Goal: Information Seeking & Learning: Check status

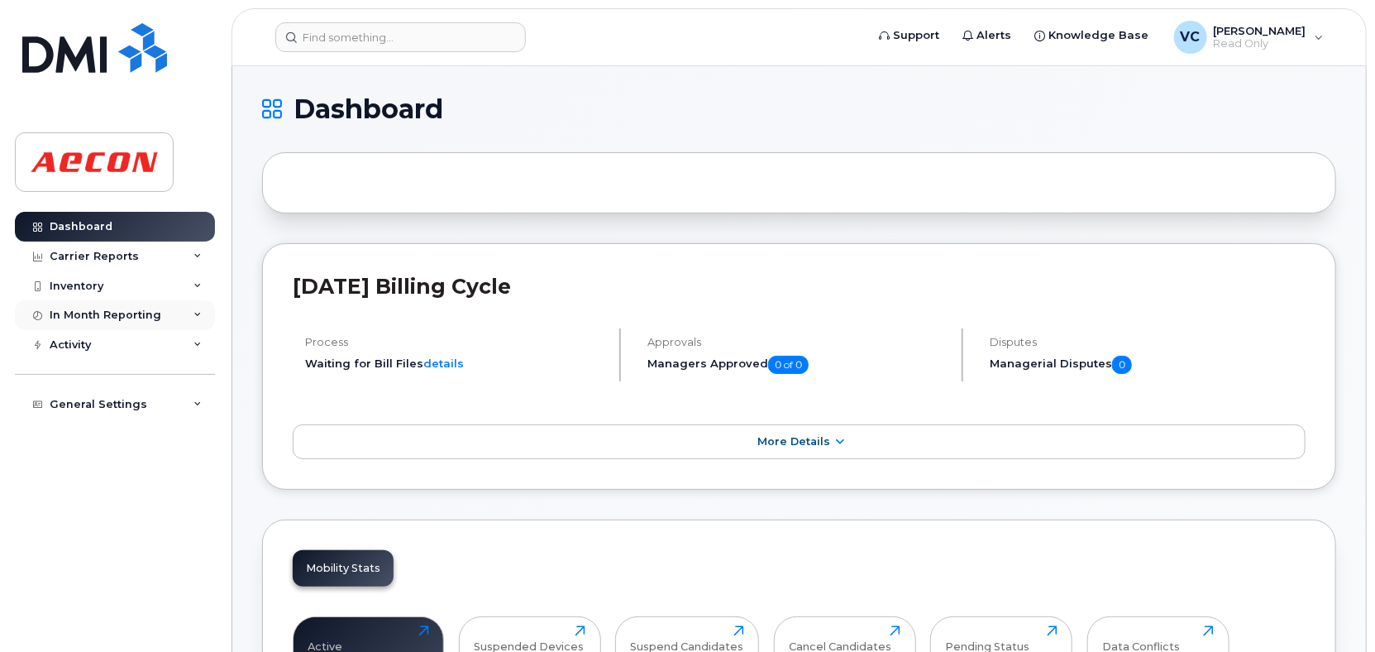
click at [111, 311] on div "In Month Reporting" at bounding box center [106, 314] width 112 height 13
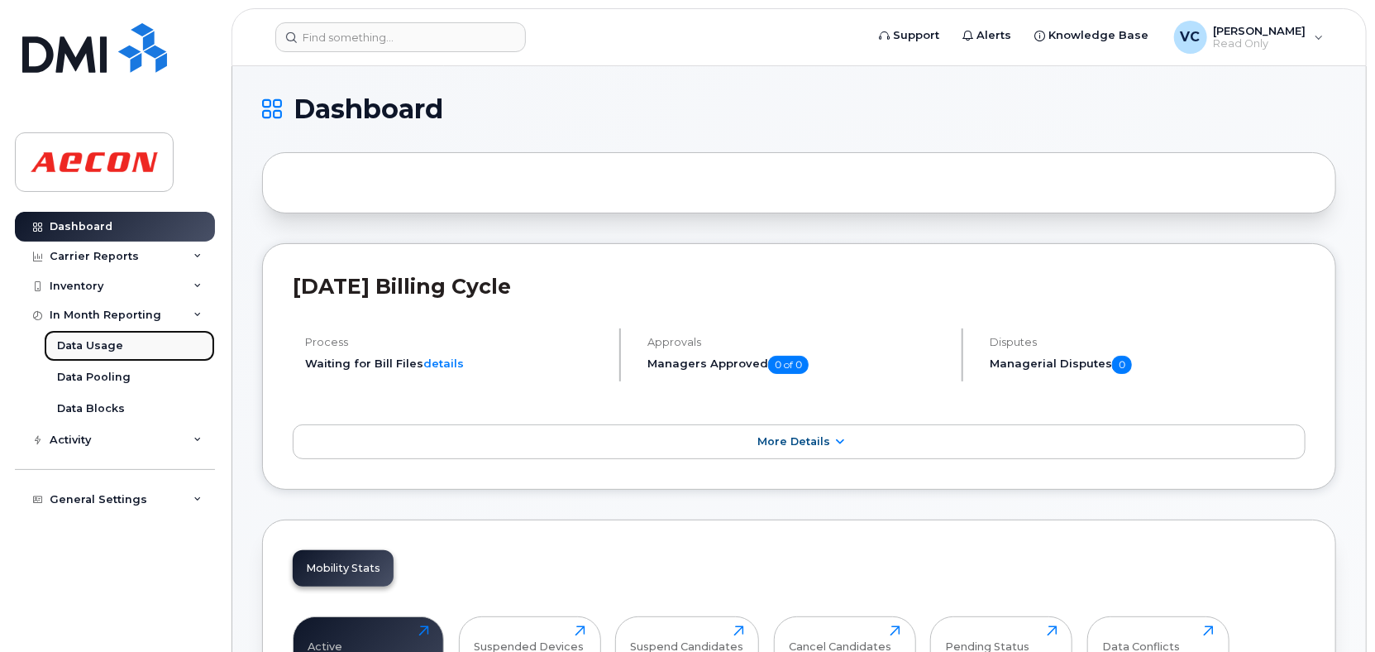
click at [93, 332] on link "Data Usage" at bounding box center [129, 345] width 171 height 31
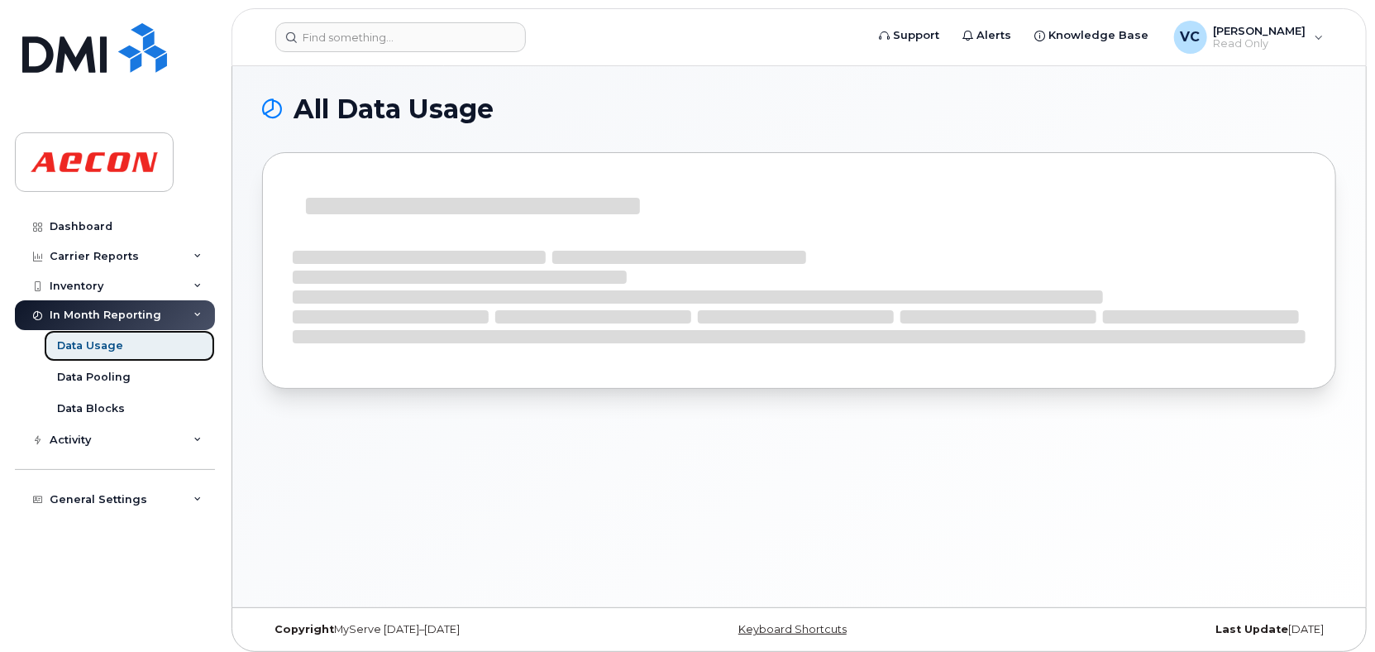
click at [84, 345] on div "Data Usage" at bounding box center [90, 345] width 66 height 15
click at [196, 439] on icon at bounding box center [198, 440] width 8 height 8
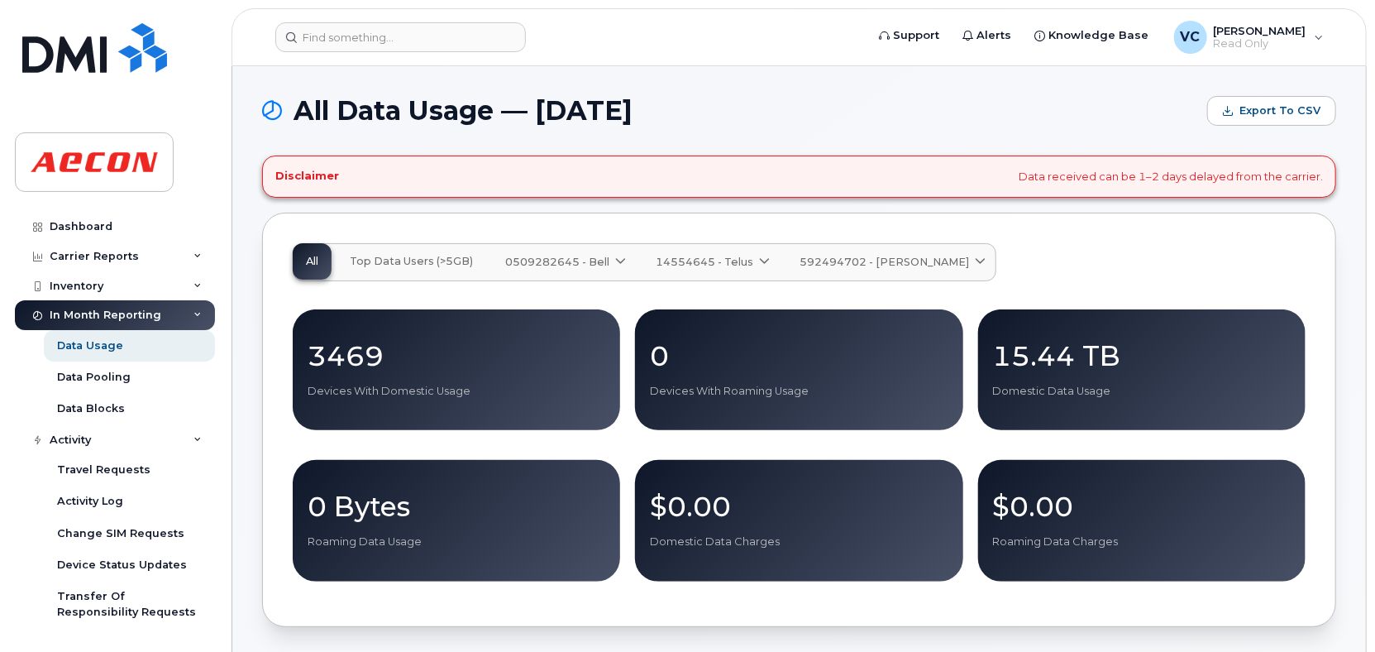
click at [407, 352] on p "3469" at bounding box center [457, 356] width 298 height 30
click at [361, 356] on p "3469" at bounding box center [457, 356] width 298 height 30
click at [425, 265] on span "Top Data Users (>5GB)" at bounding box center [411, 261] width 123 height 13
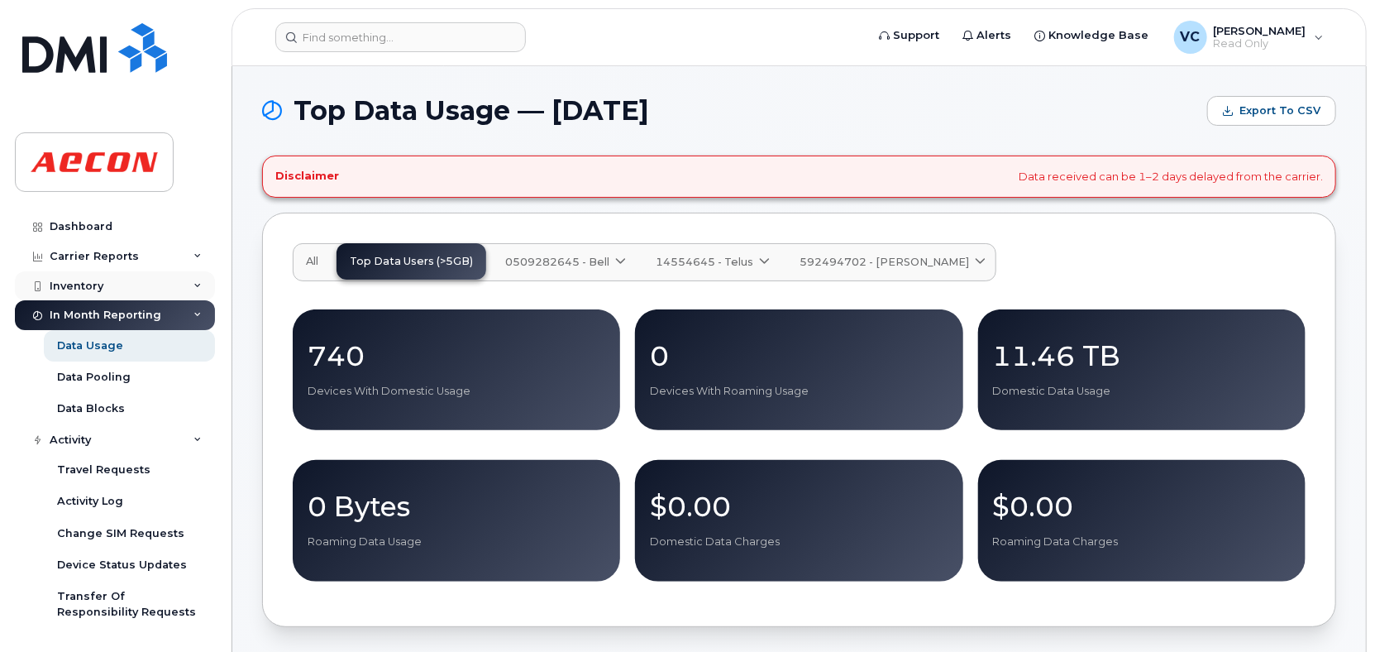
click at [188, 279] on div "Inventory" at bounding box center [115, 286] width 200 height 30
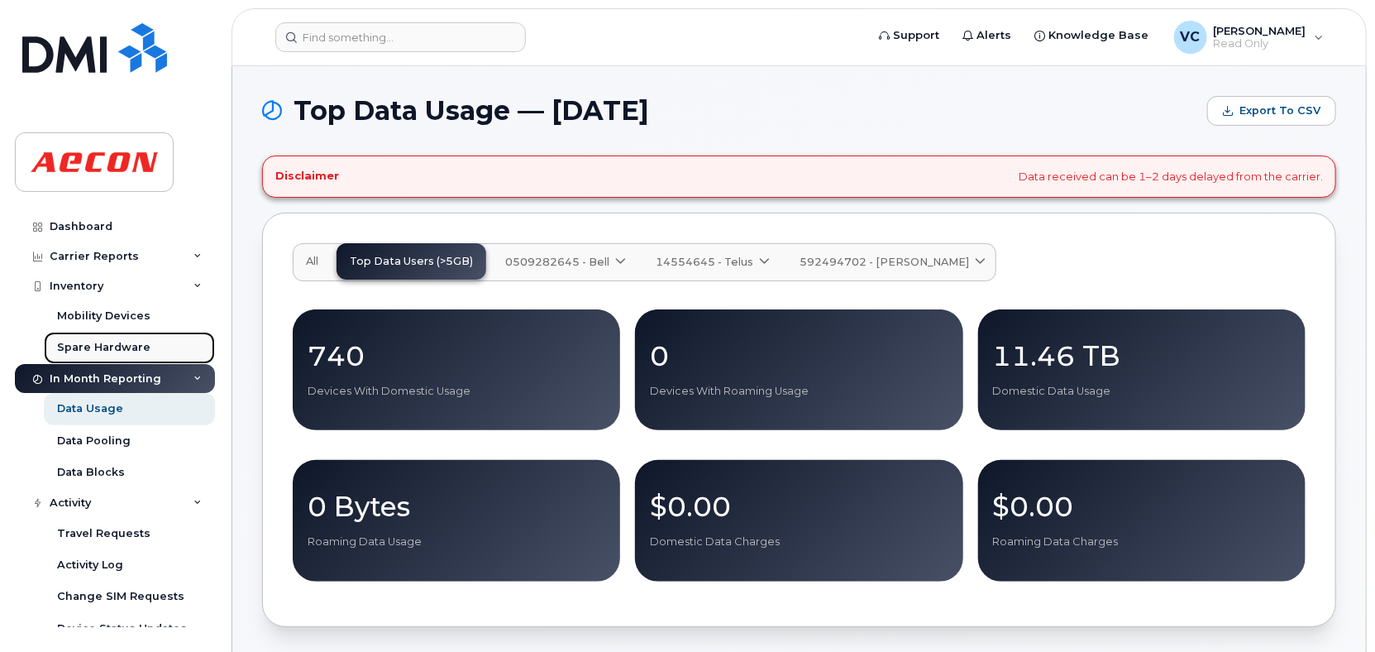
click at [93, 350] on div "Spare Hardware" at bounding box center [103, 347] width 93 height 15
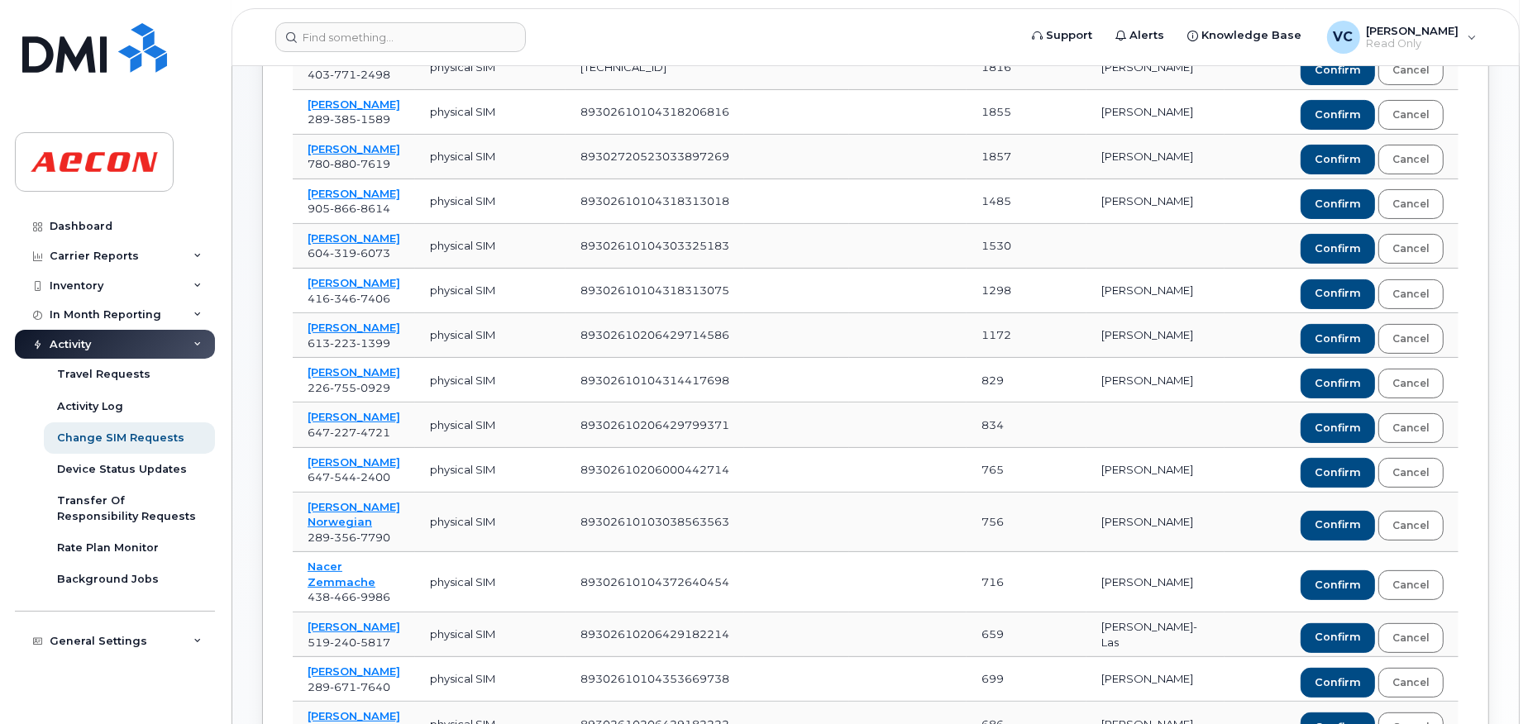
scroll to position [367, 0]
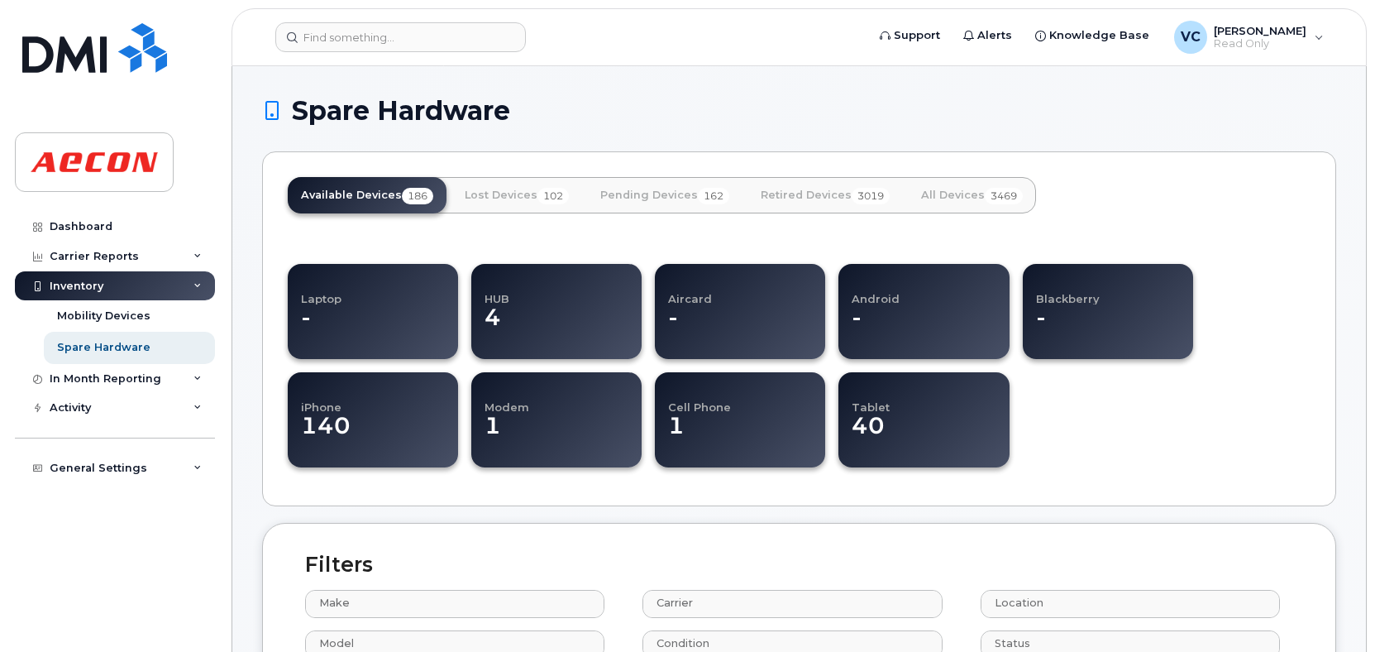
select select
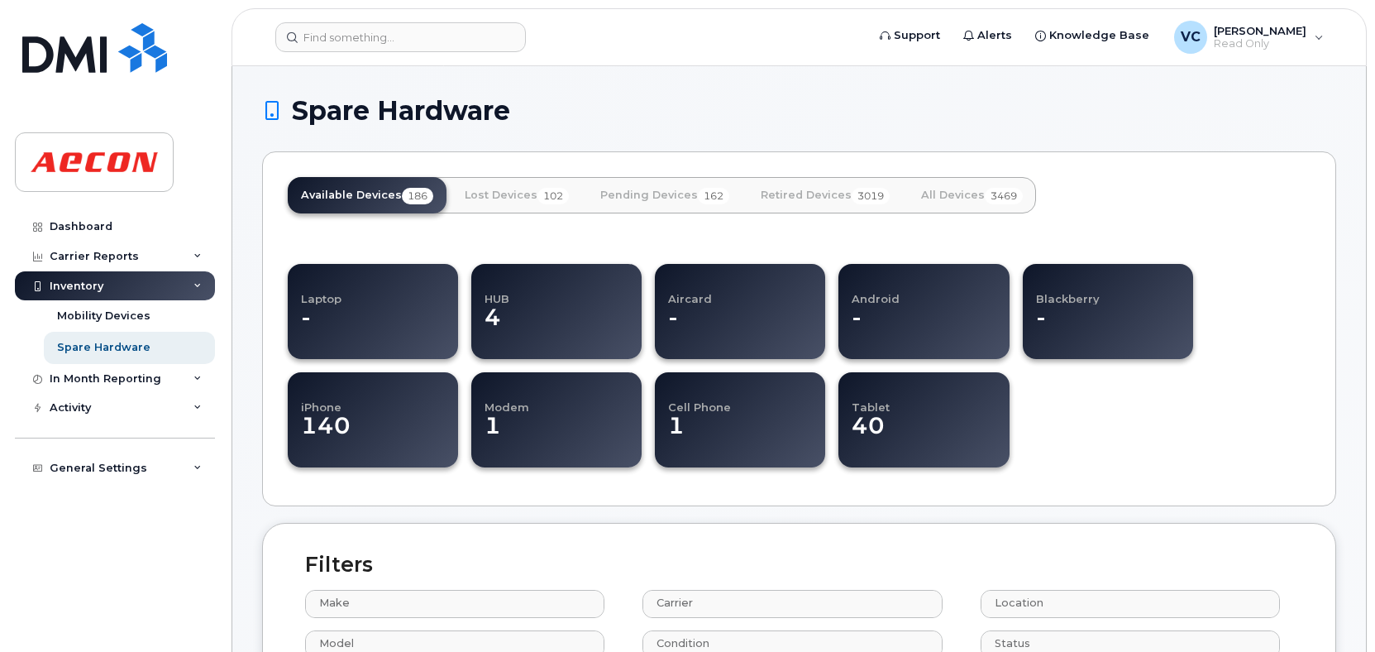
select select
click at [111, 319] on div "Mobility Devices" at bounding box center [103, 315] width 93 height 15
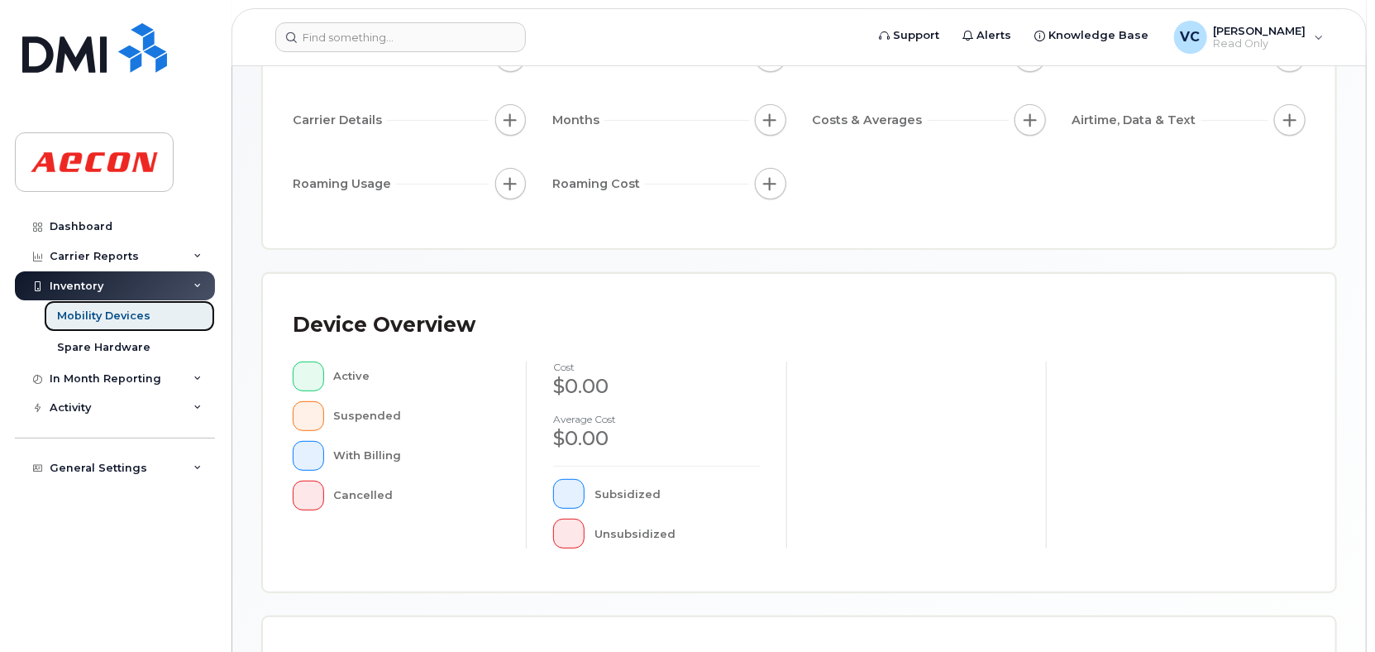
scroll to position [248, 0]
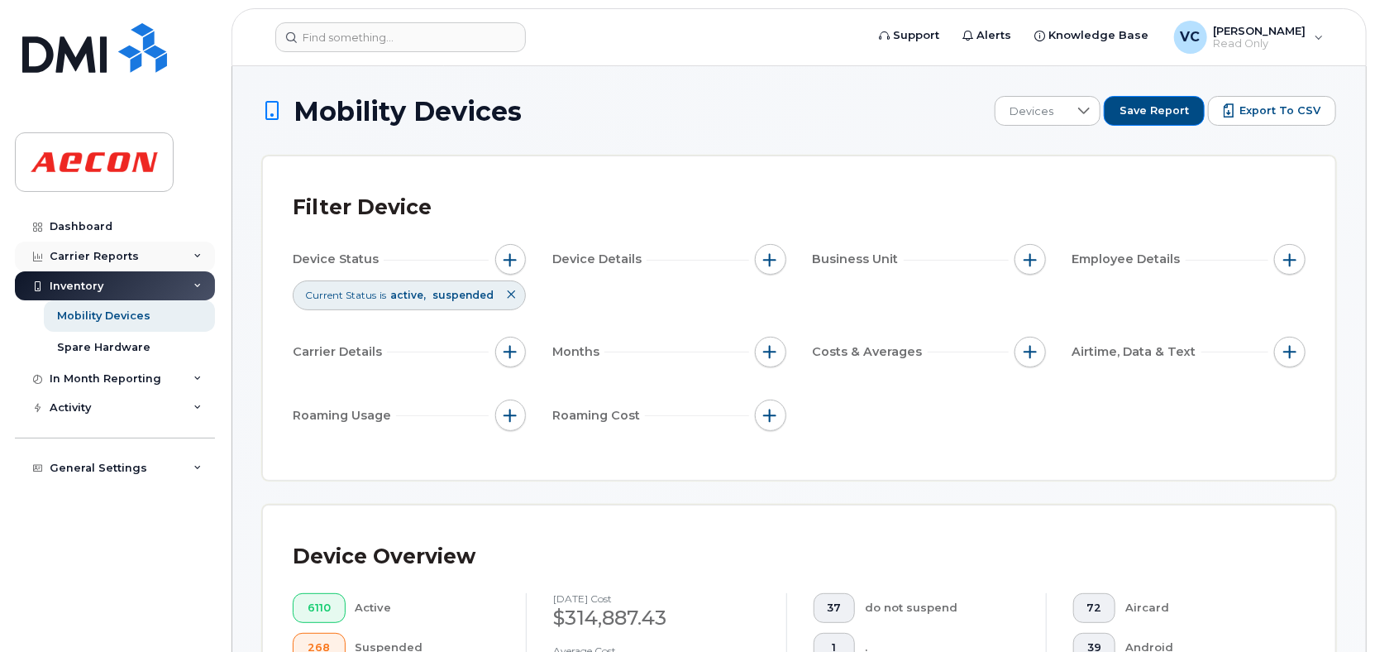
click at [183, 253] on div "Carrier Reports" at bounding box center [115, 256] width 200 height 30
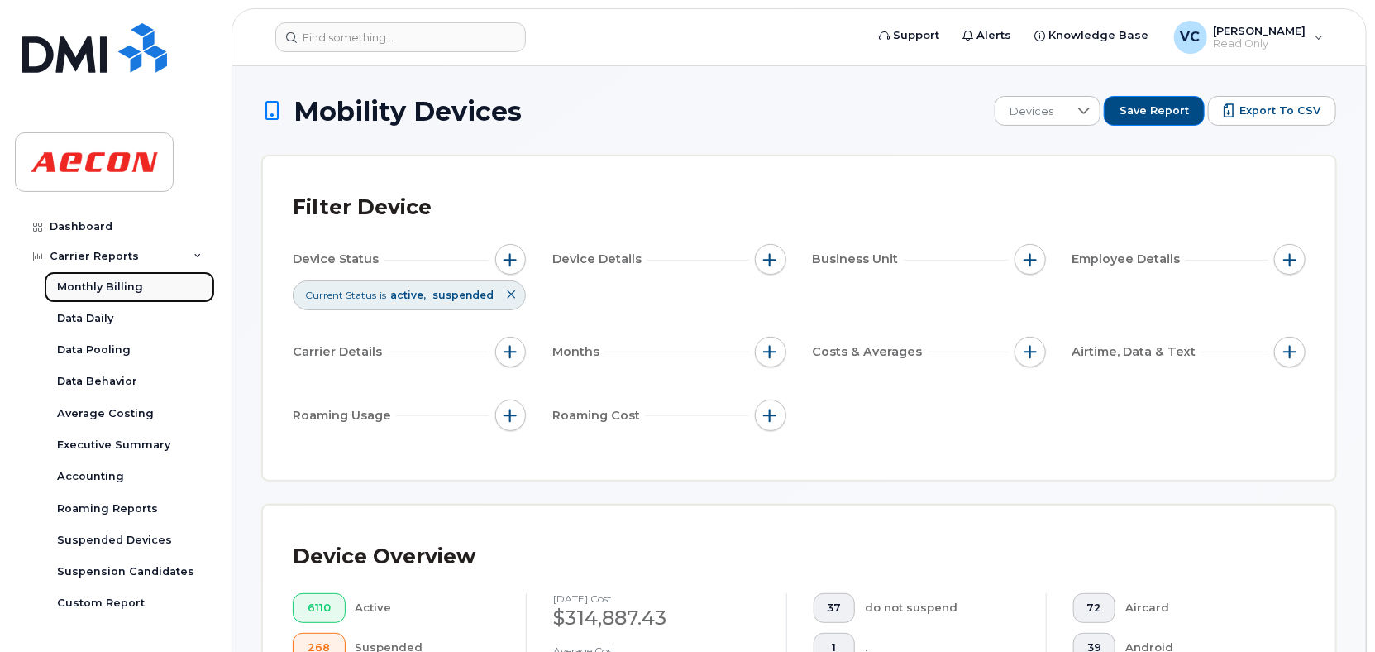
click at [115, 285] on div "Monthly Billing" at bounding box center [100, 287] width 86 height 15
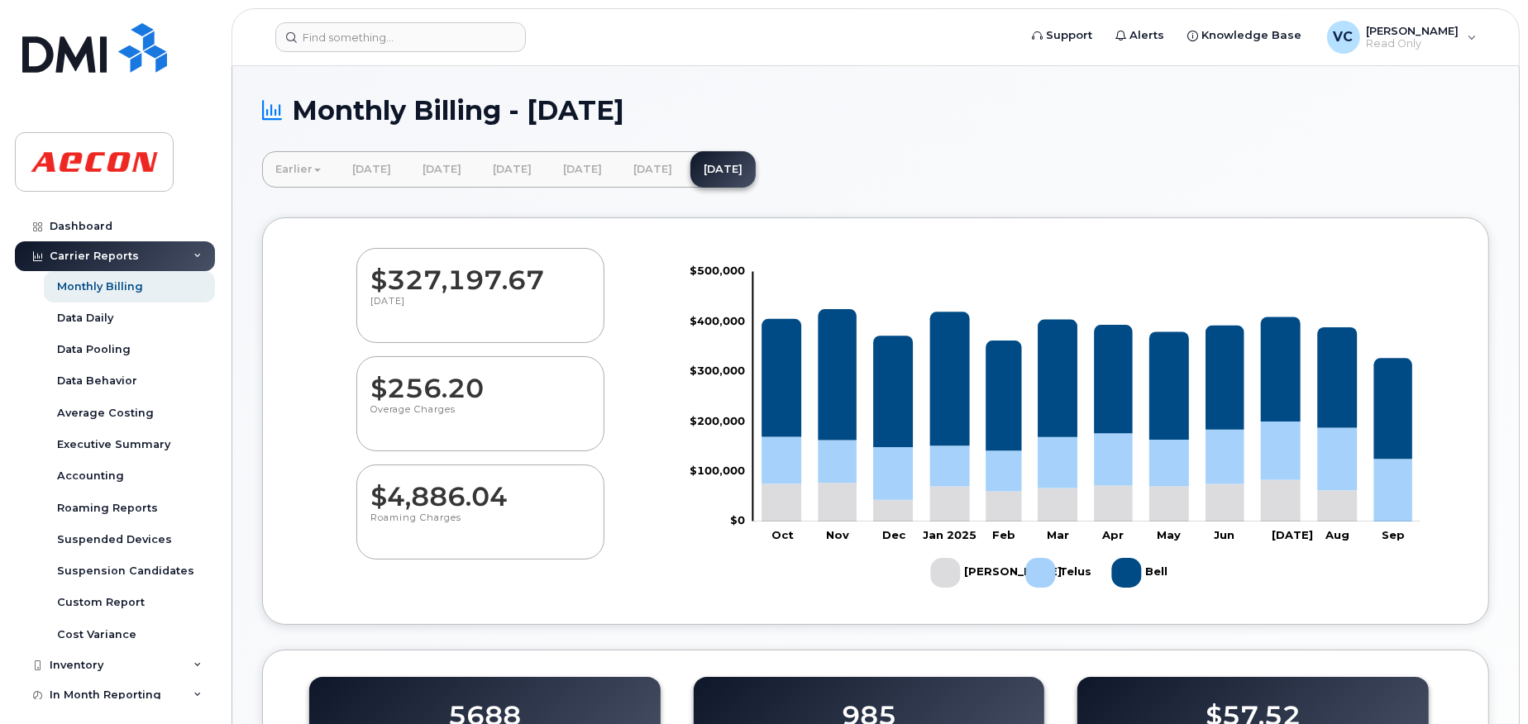
scroll to position [92, 0]
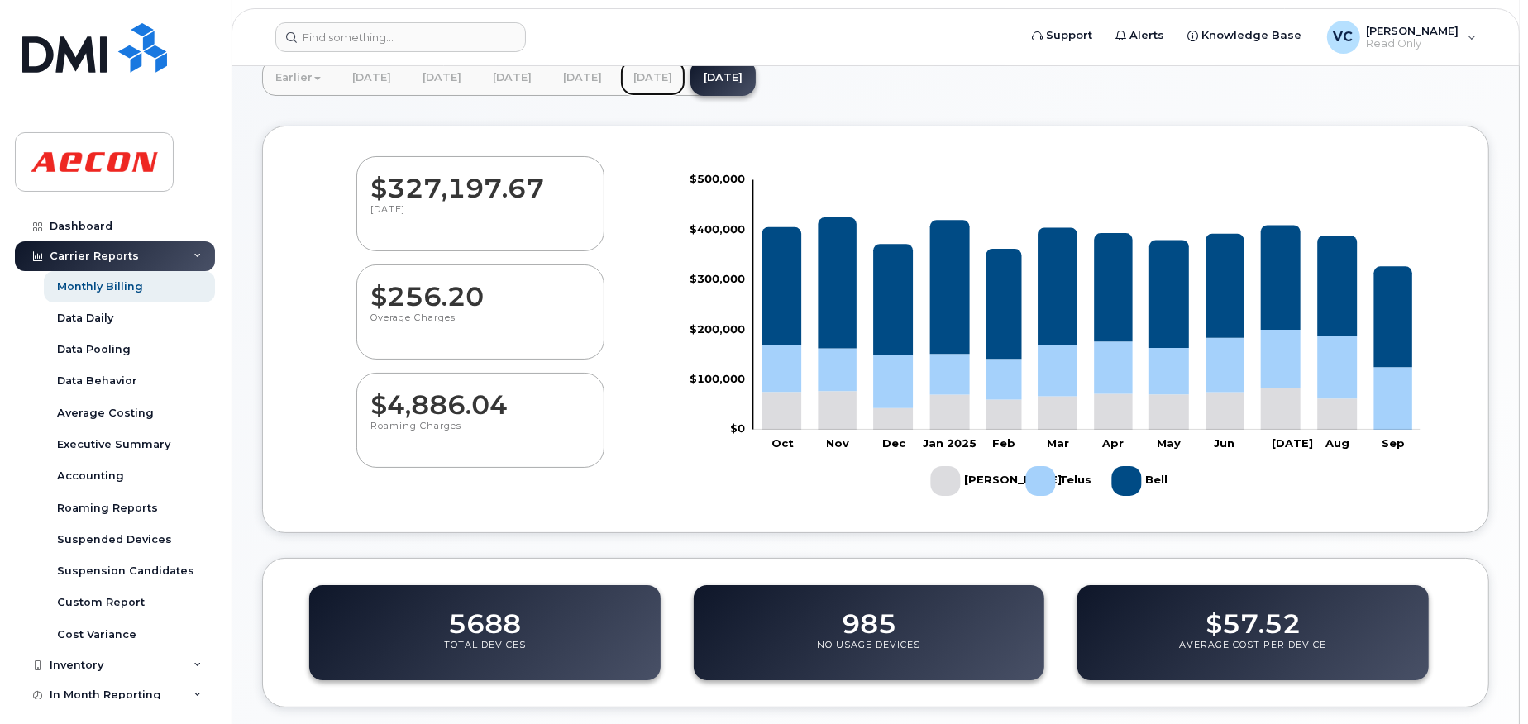
click at [686, 78] on link "August 2025" at bounding box center [652, 78] width 65 height 36
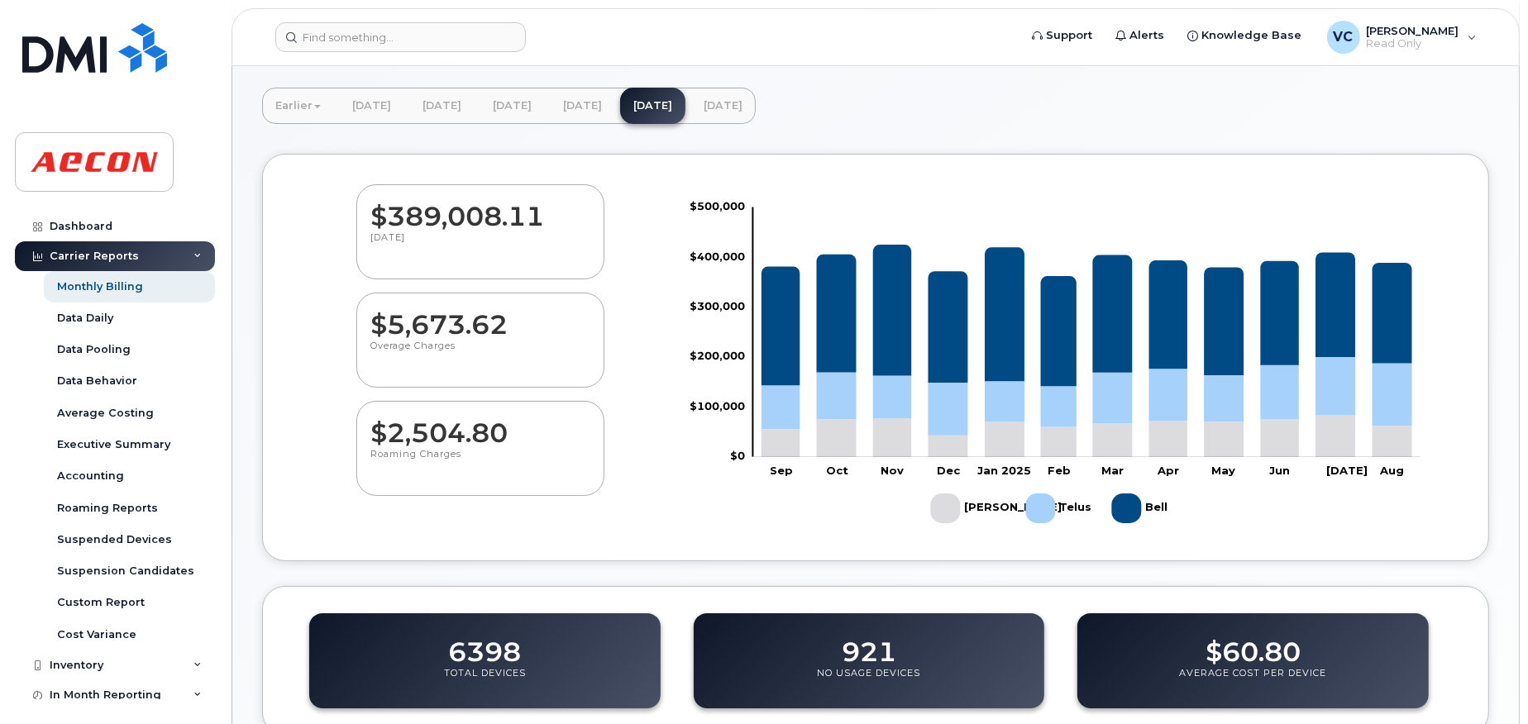
scroll to position [92, 0]
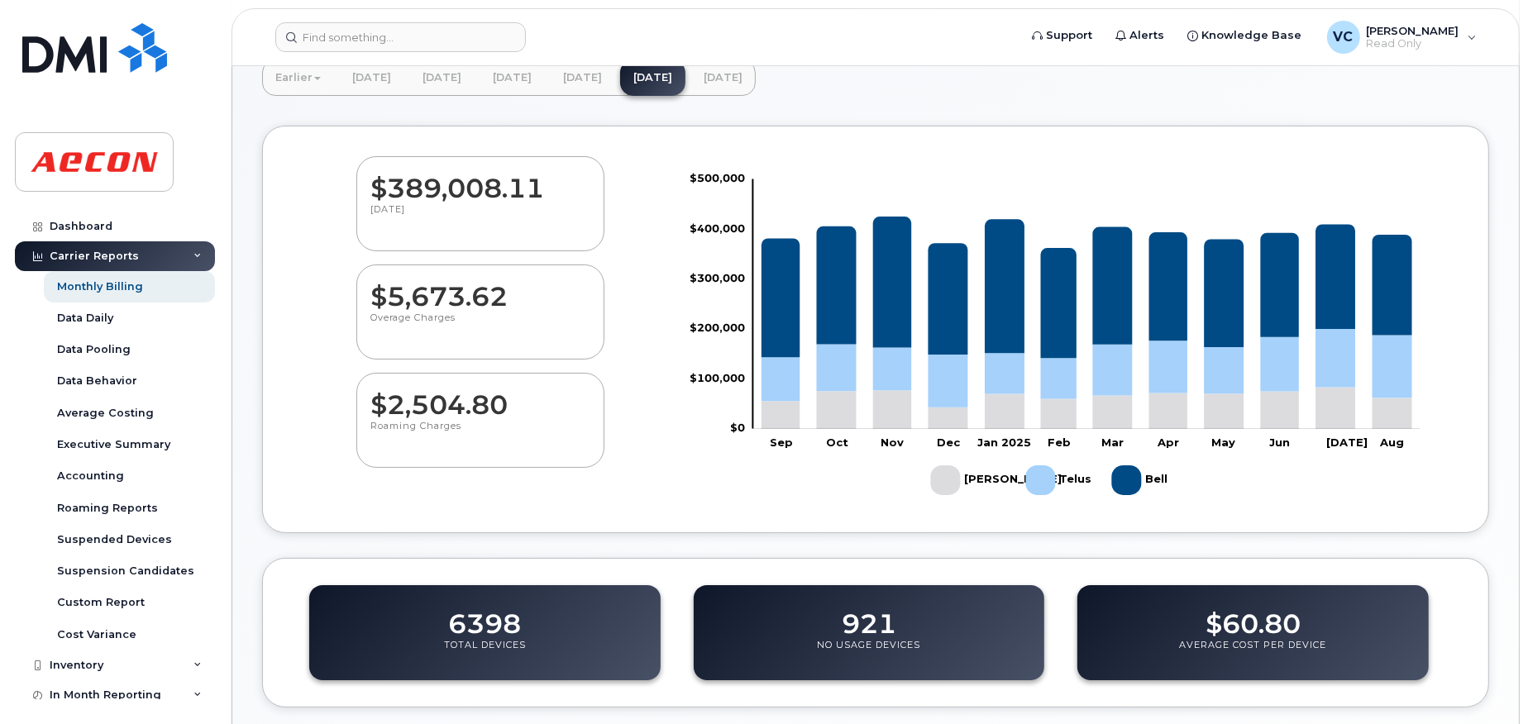
click at [849, 63] on header "Support Alerts Knowledge Base VC Valderi Cordeiro Read Only English Français Ad…" at bounding box center [876, 37] width 1289 height 58
click at [756, 79] on link "[DATE]" at bounding box center [723, 78] width 65 height 36
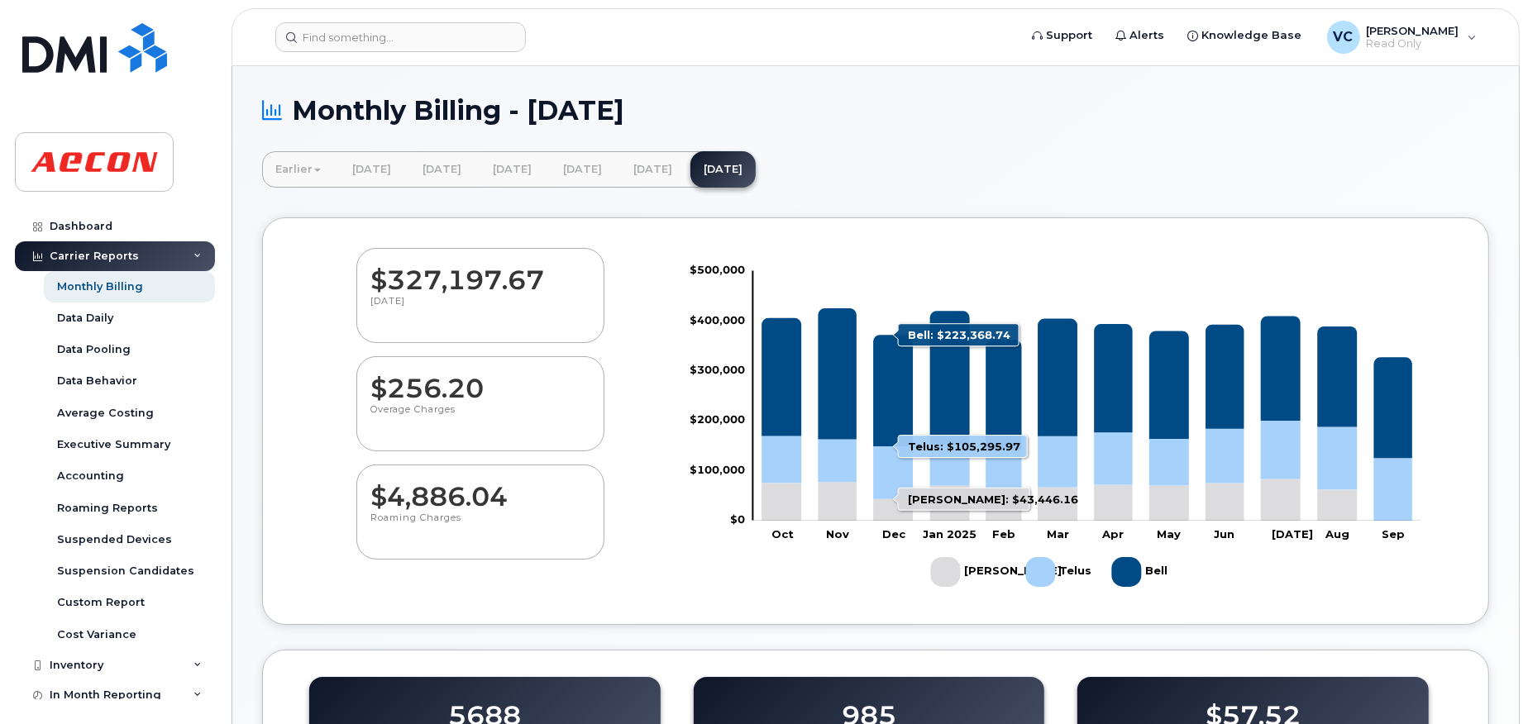
scroll to position [92, 0]
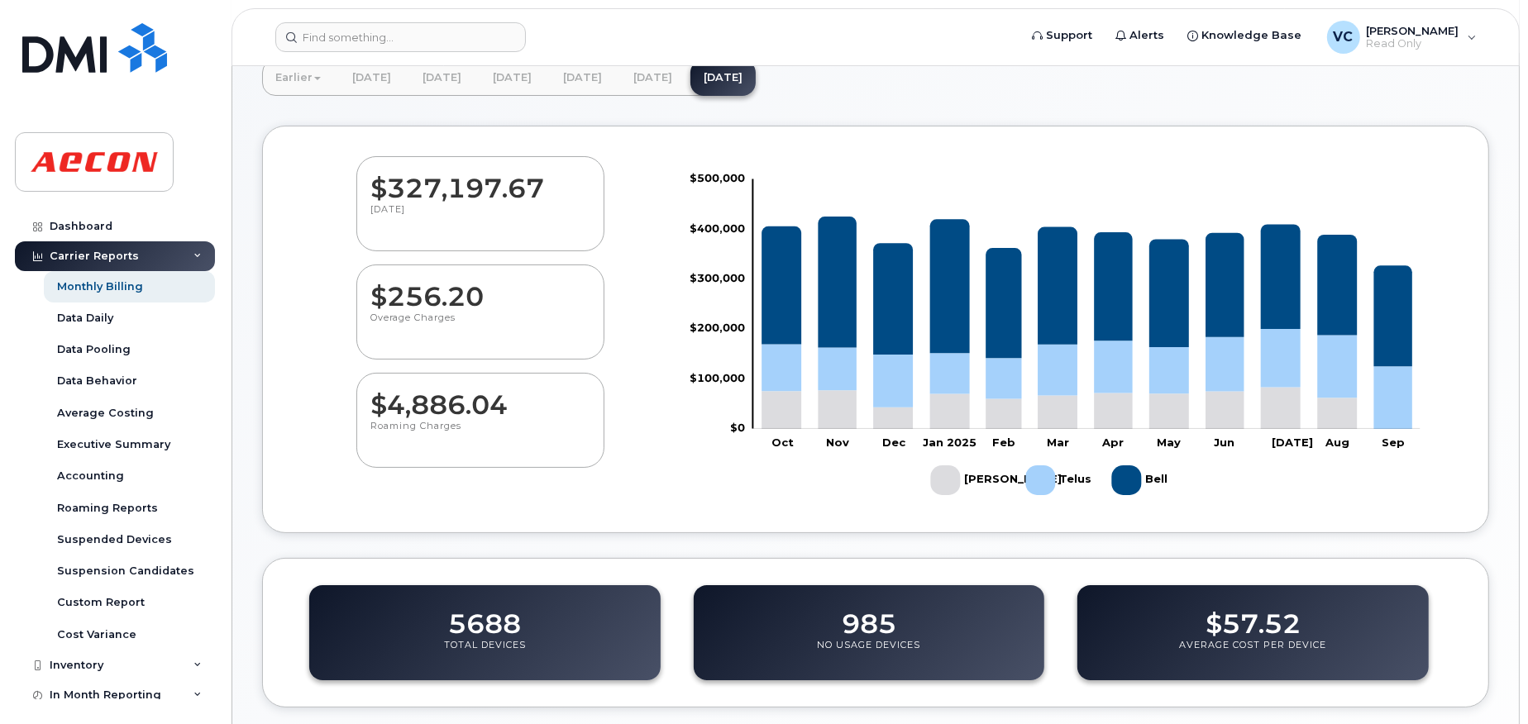
click at [1528, 378] on html "Support Alerts Knowledge Base [PERSON_NAME] Read Only English Français Adjust A…" at bounding box center [764, 554] width 1528 height 1293
click at [950, 475] on rect "Legend" at bounding box center [970, 480] width 79 height 43
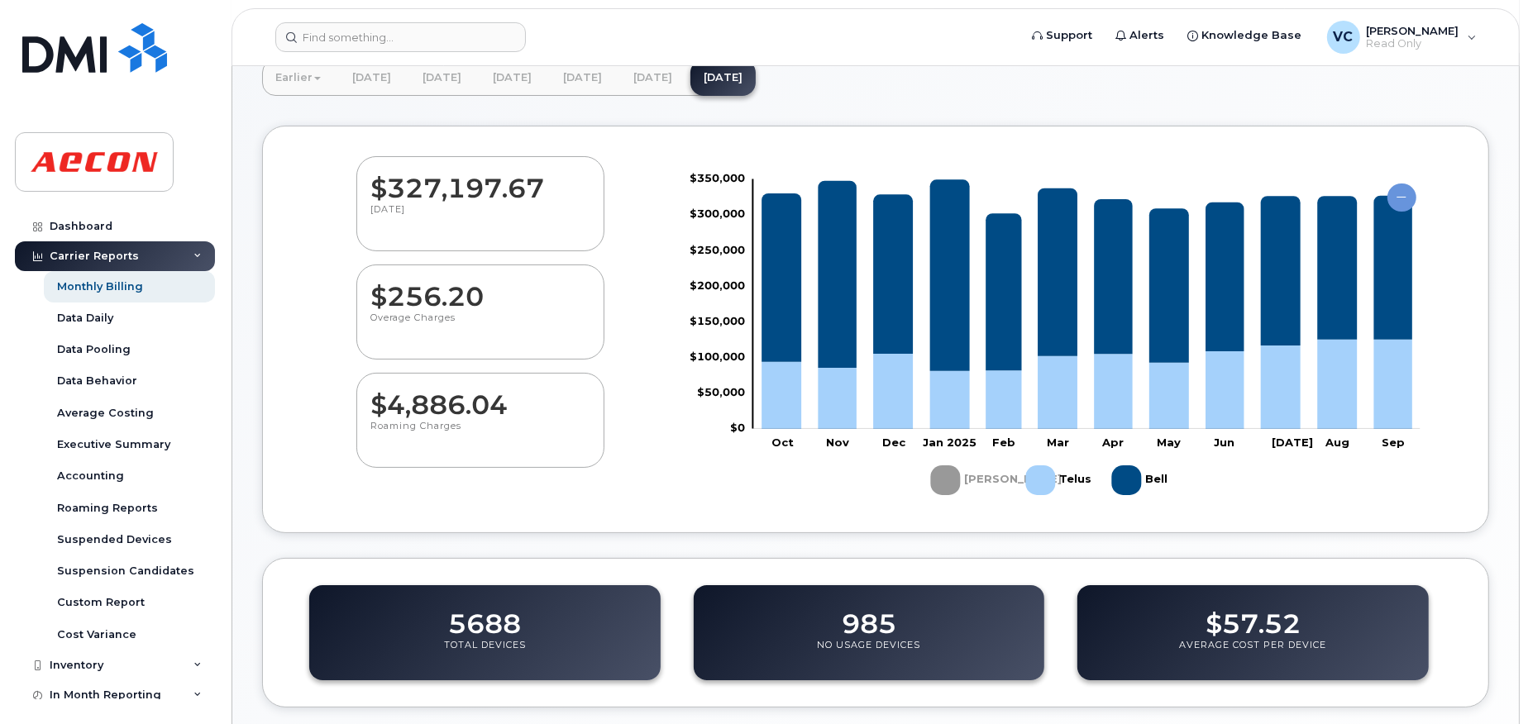
click at [1048, 479] on rect "Legend" at bounding box center [1060, 480] width 69 height 43
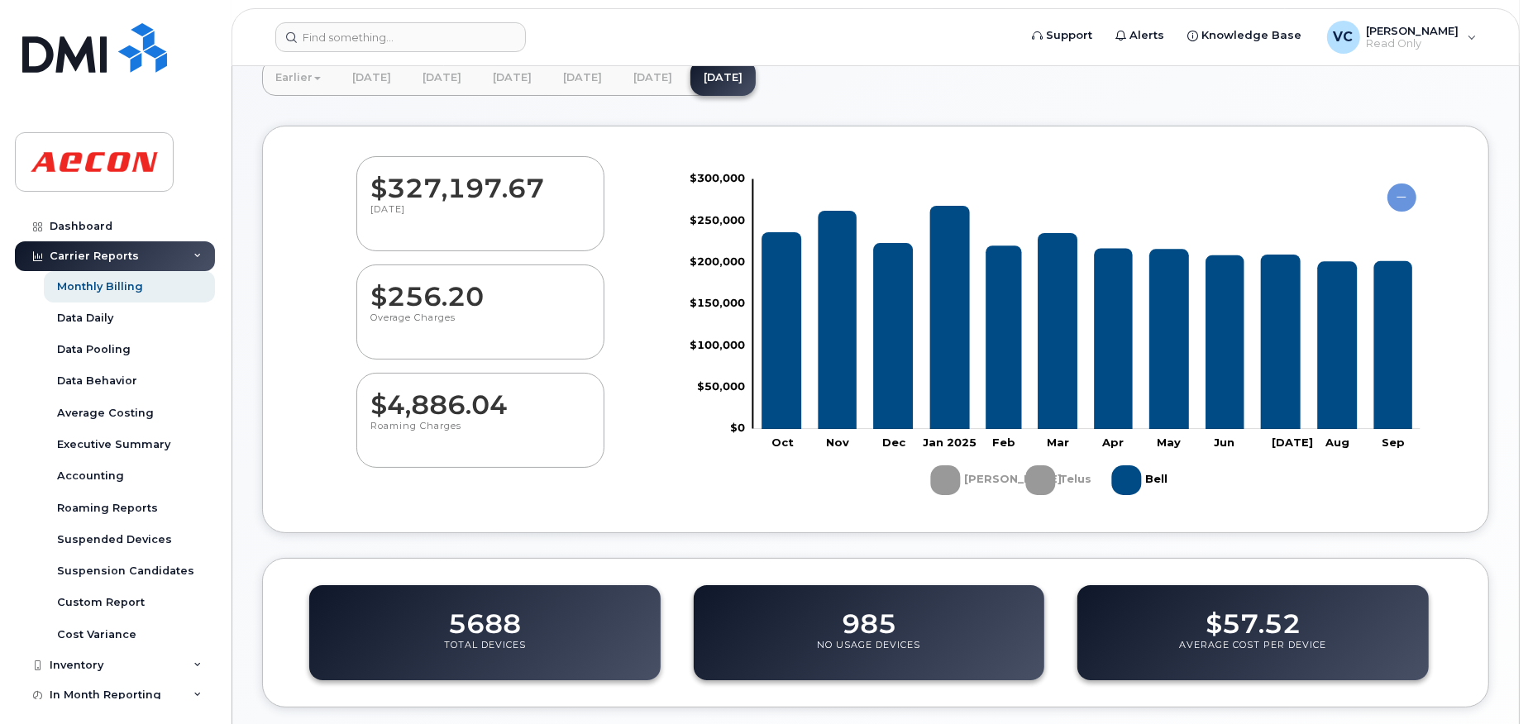
click at [1129, 481] on rect "Legend" at bounding box center [1142, 480] width 60 height 43
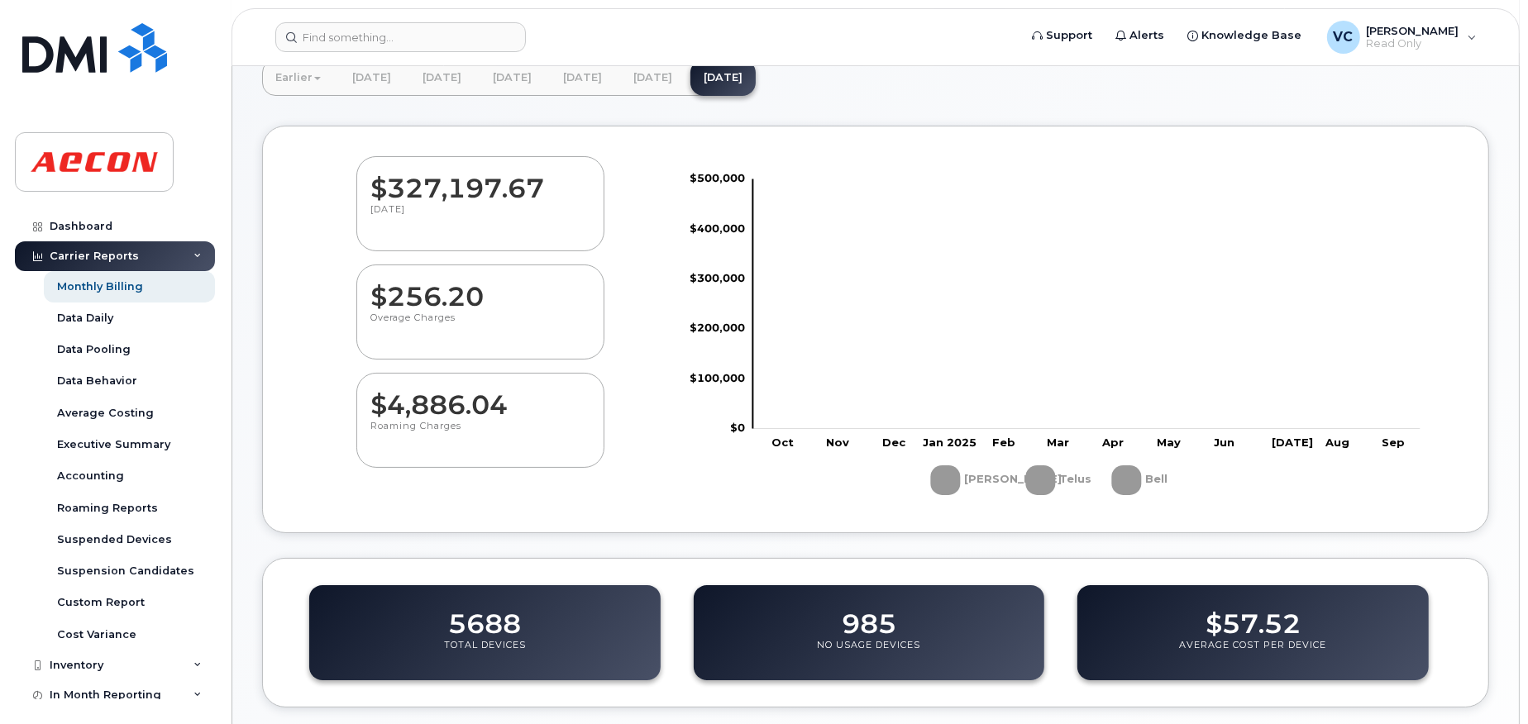
click at [934, 480] on rect "Legend" at bounding box center [970, 480] width 79 height 43
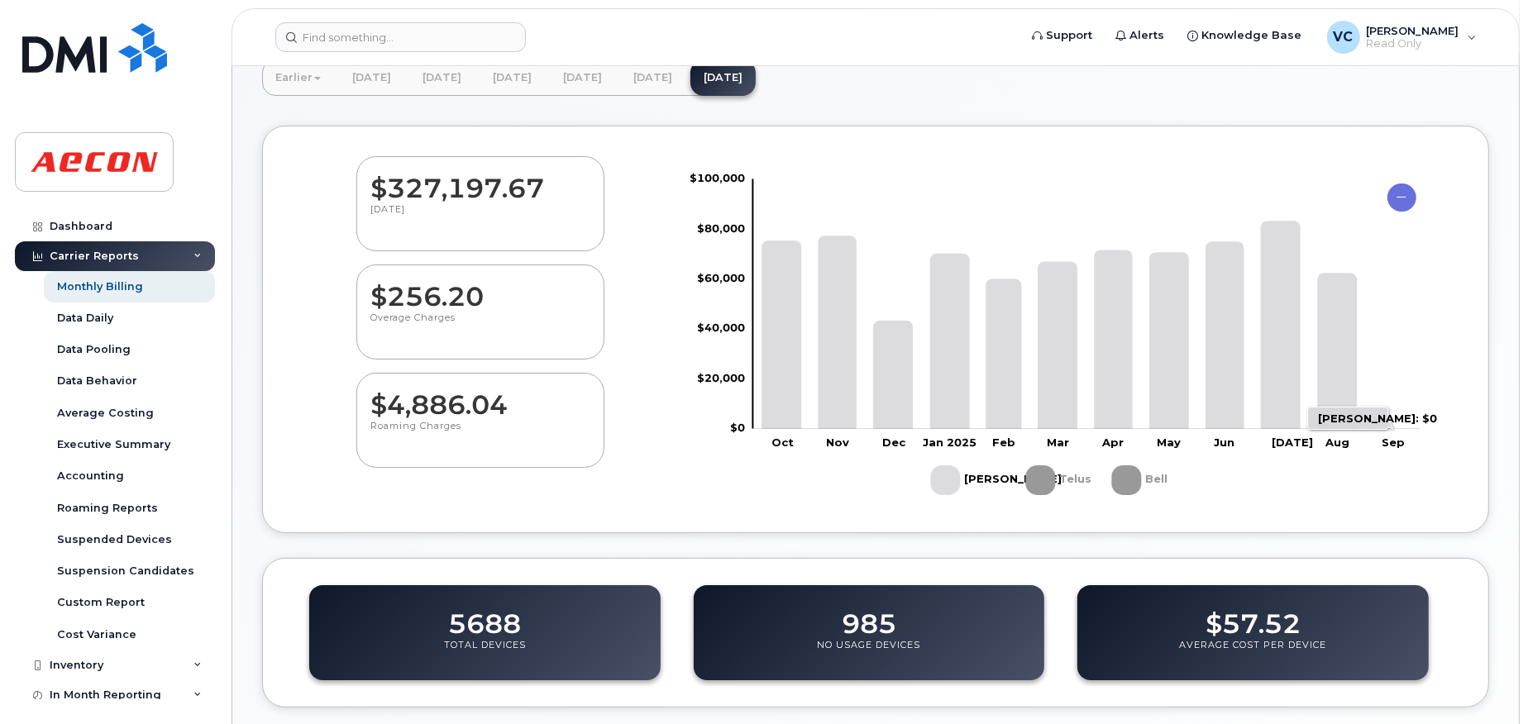
click at [1405, 198] on icon "Chart" at bounding box center [1402, 198] width 29 height 28
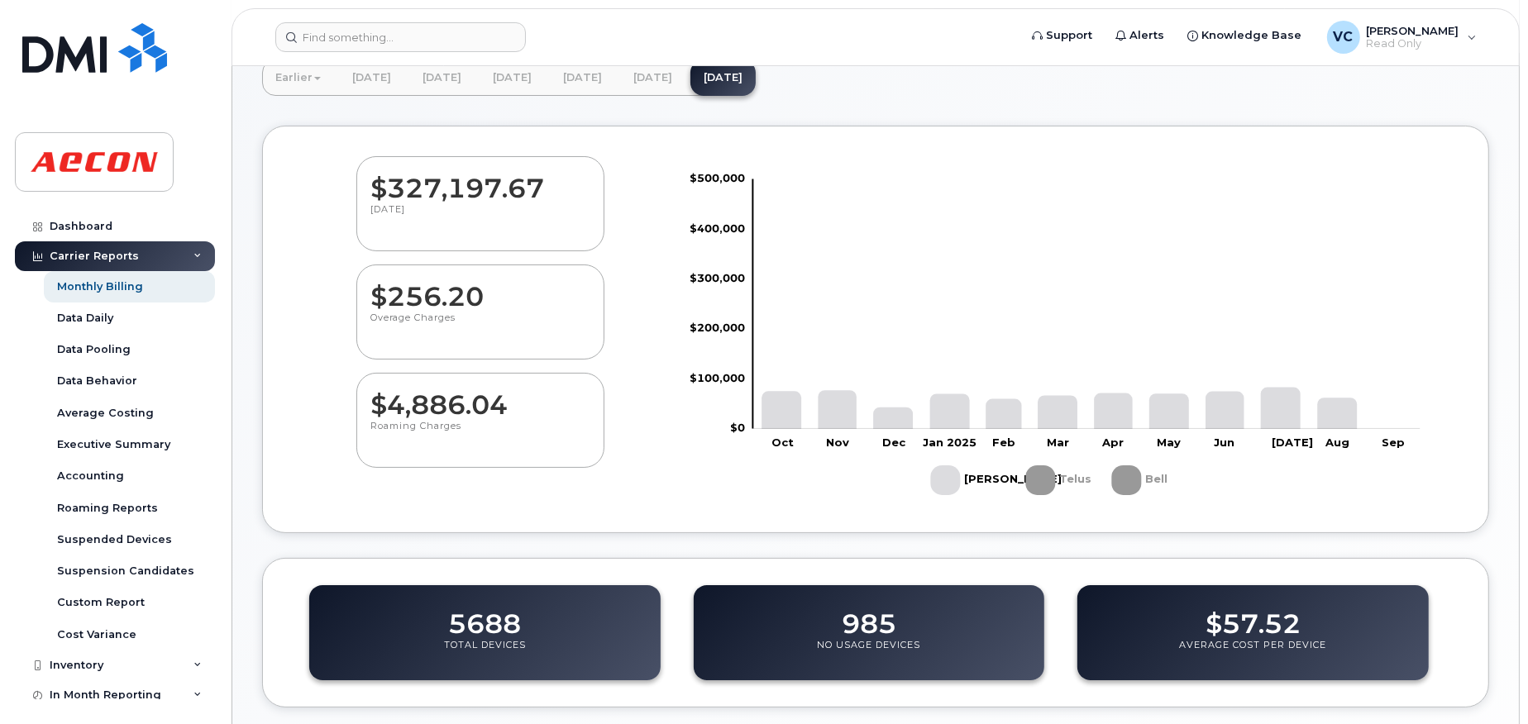
click at [1052, 471] on rect "Legend" at bounding box center [1060, 480] width 69 height 43
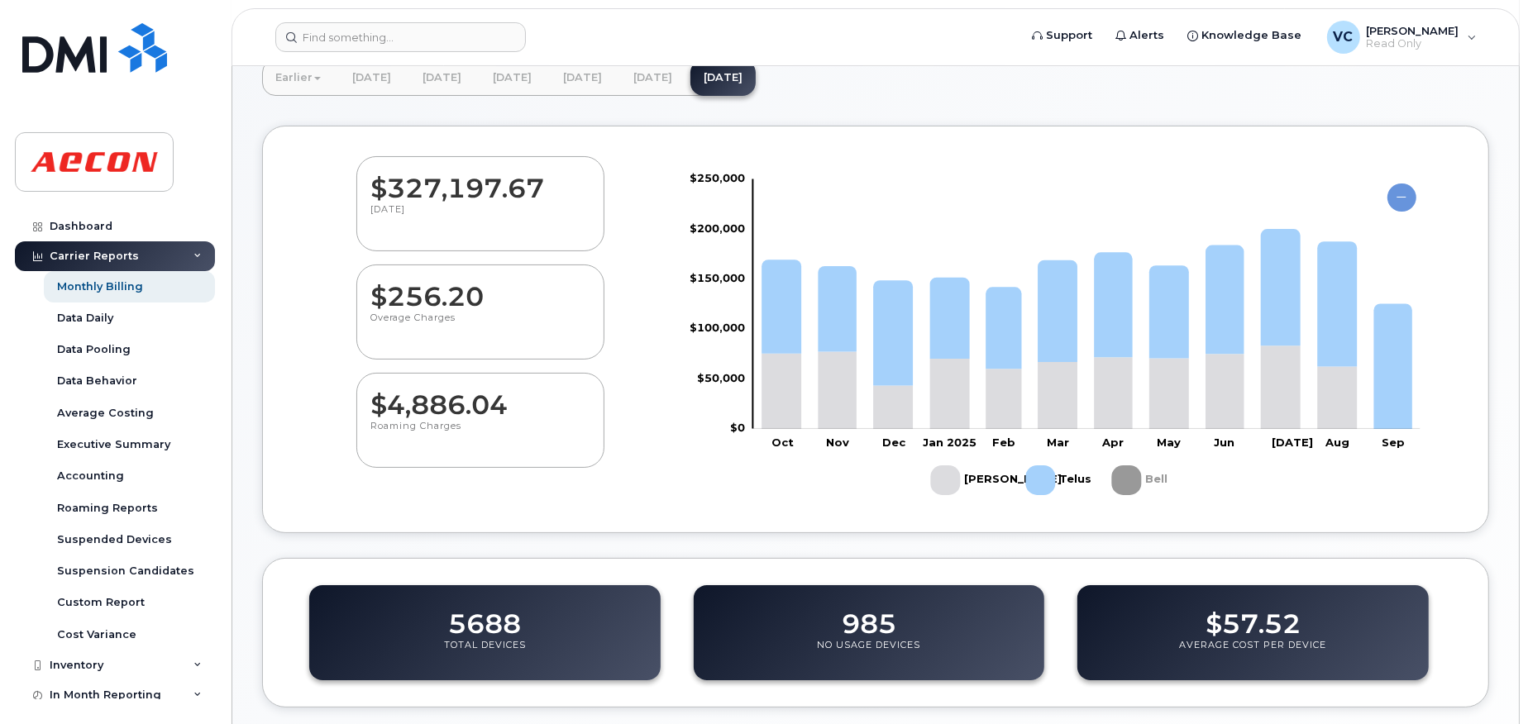
click at [1137, 480] on rect "Legend" at bounding box center [1142, 480] width 60 height 43
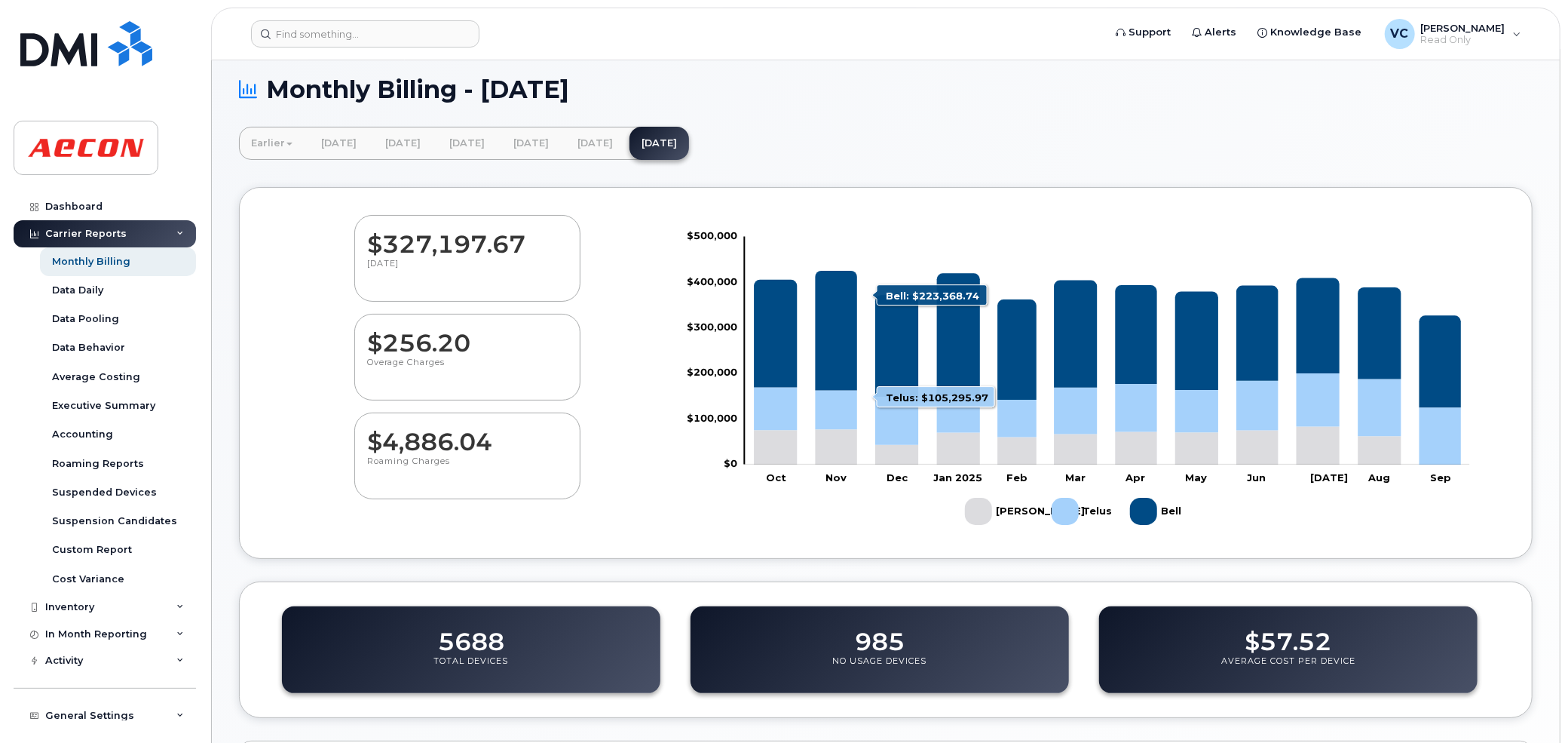
scroll to position [0, 0]
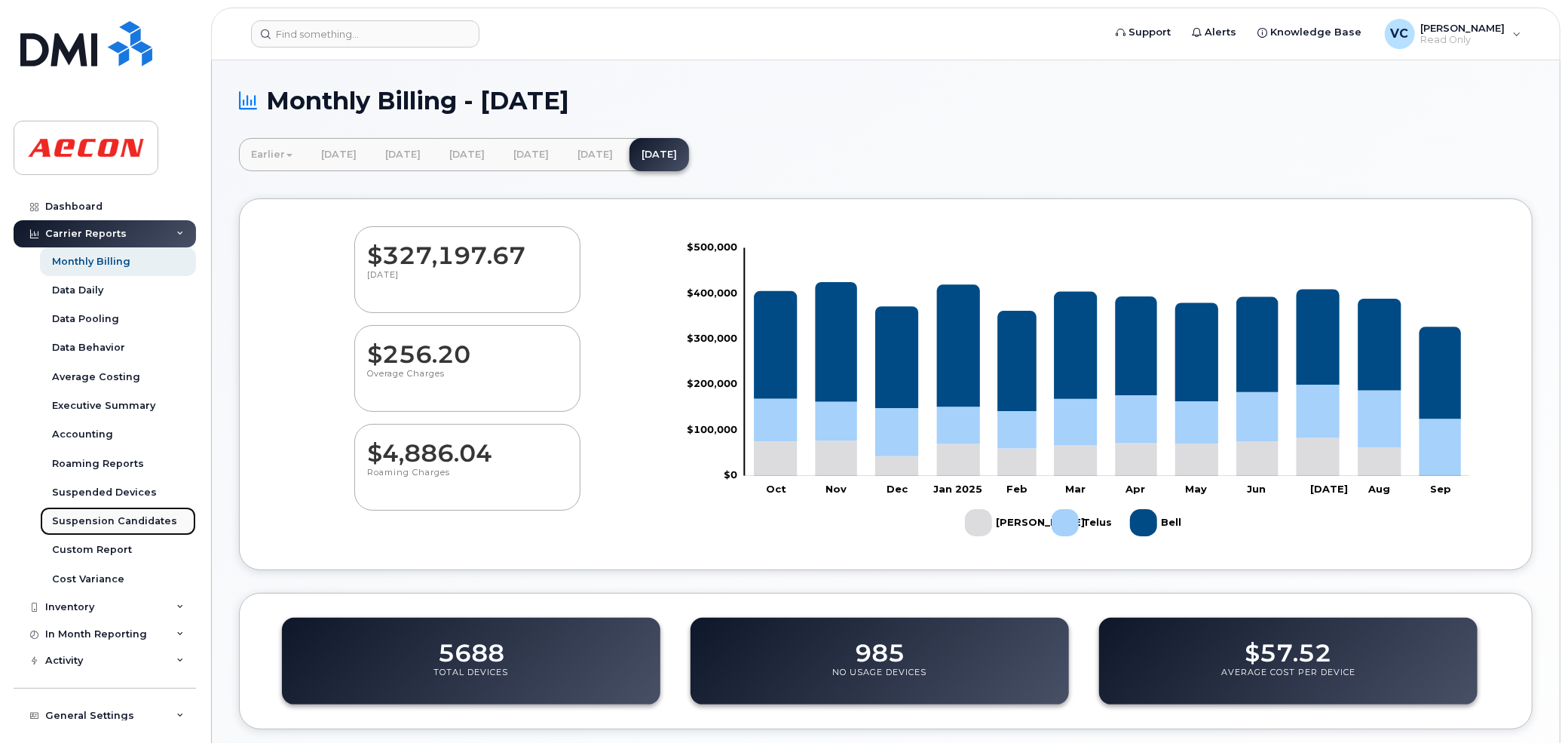
click at [89, 521] on div "Suspension Candidates" at bounding box center [114, 521] width 125 height 14
